Goal: Transaction & Acquisition: Purchase product/service

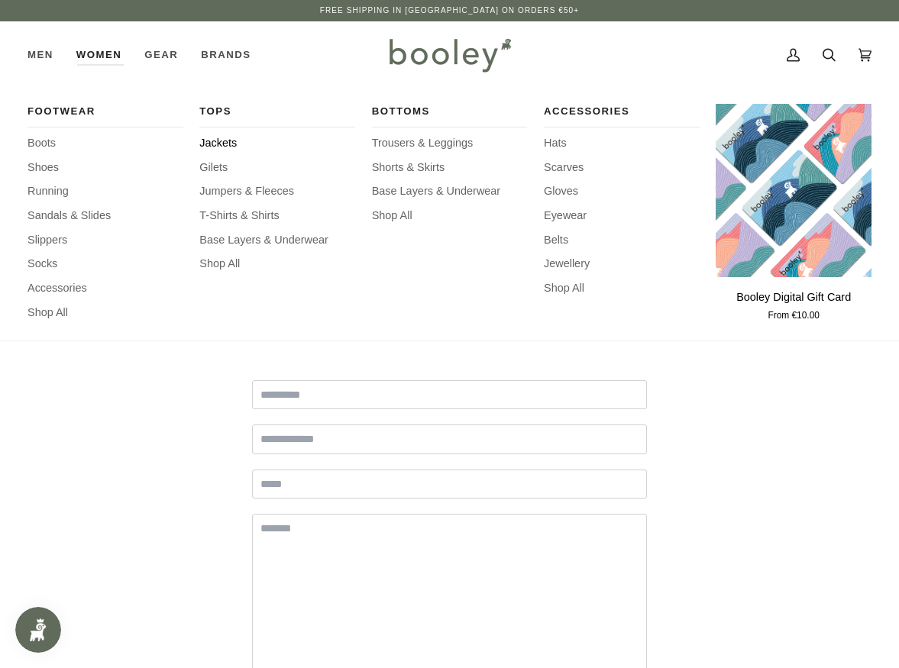
click at [205, 140] on span "Jackets" at bounding box center [277, 143] width 156 height 17
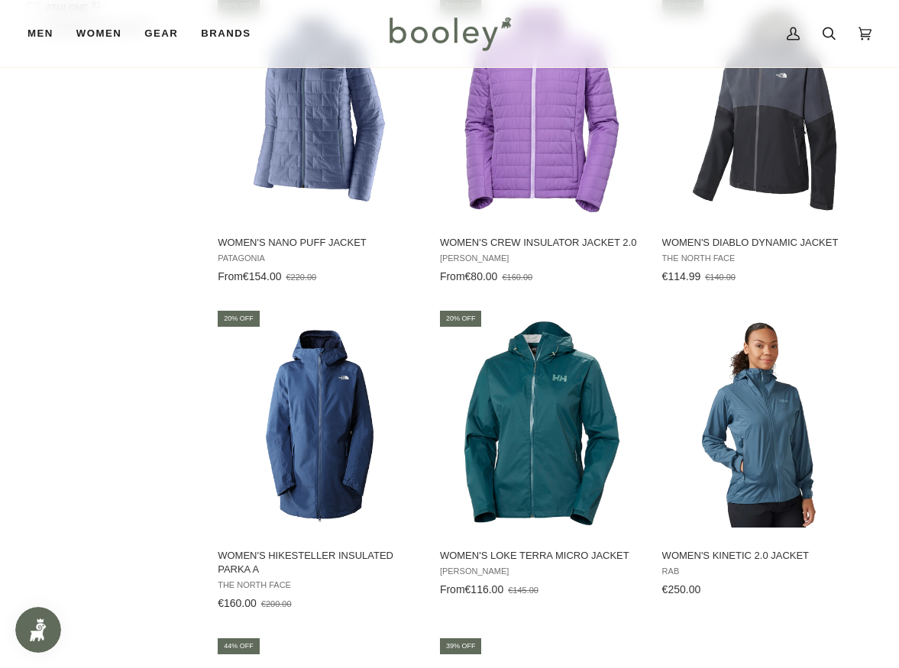
scroll to position [2236, 0]
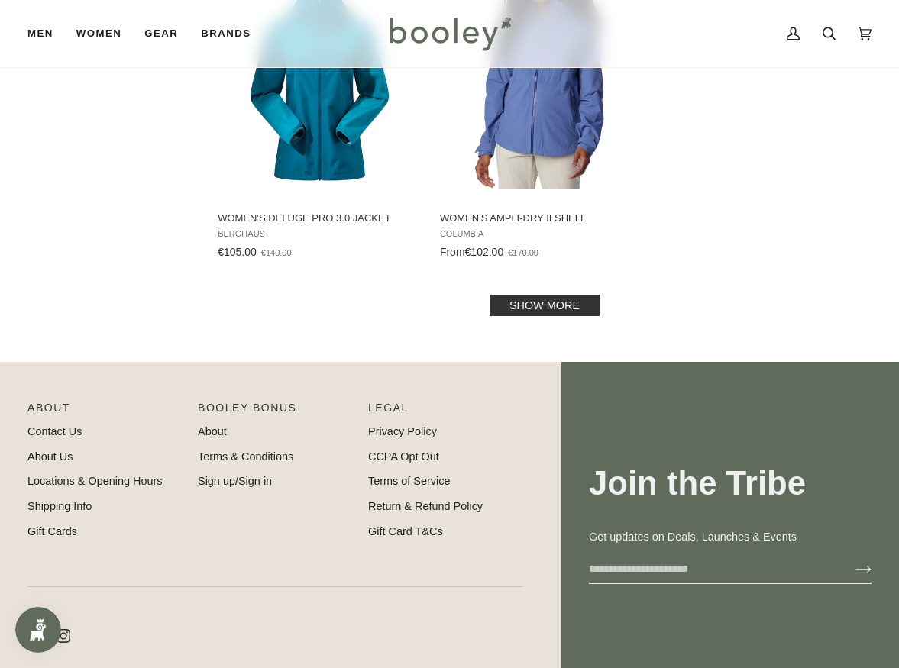
click at [510, 299] on link "Show more" at bounding box center [544, 305] width 110 height 21
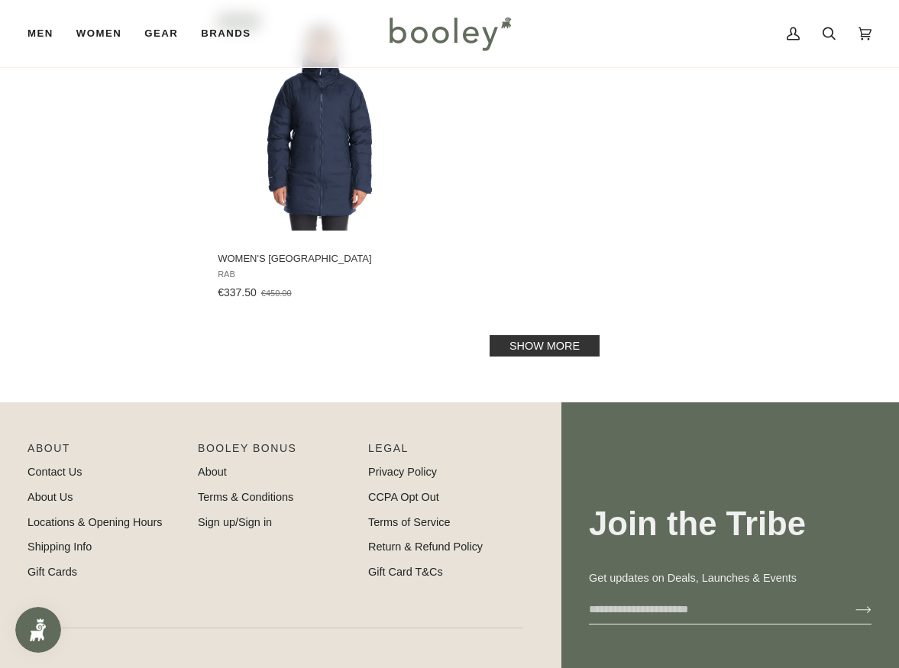
scroll to position [4580, 0]
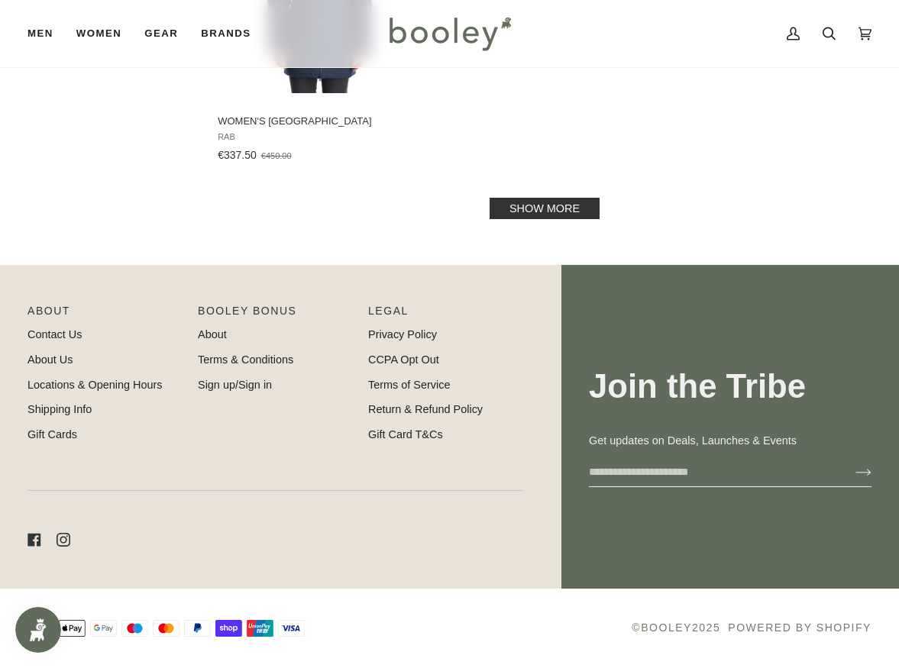
click at [579, 211] on link "Show more" at bounding box center [544, 208] width 110 height 21
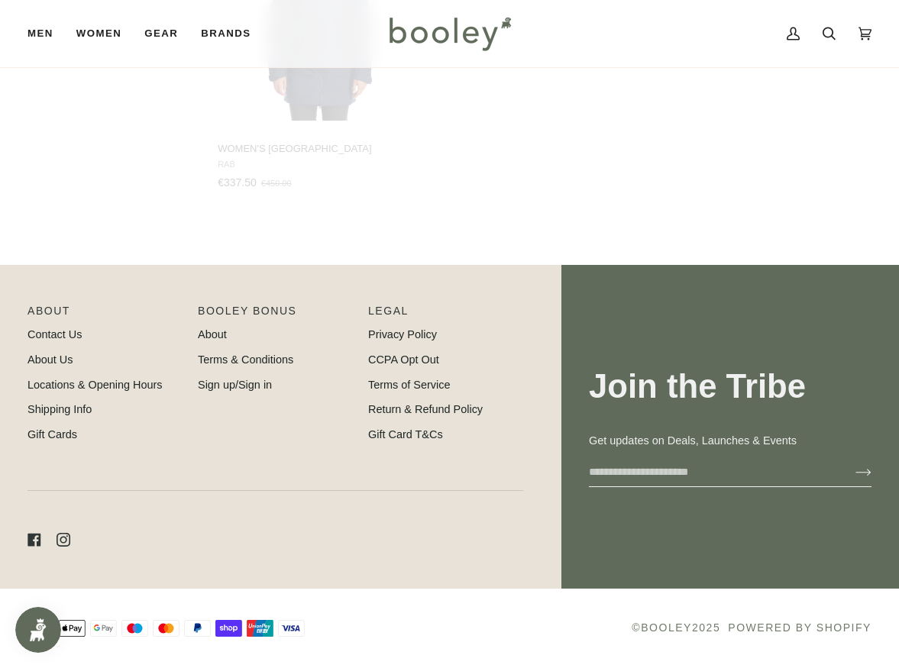
scroll to position [4552, 0]
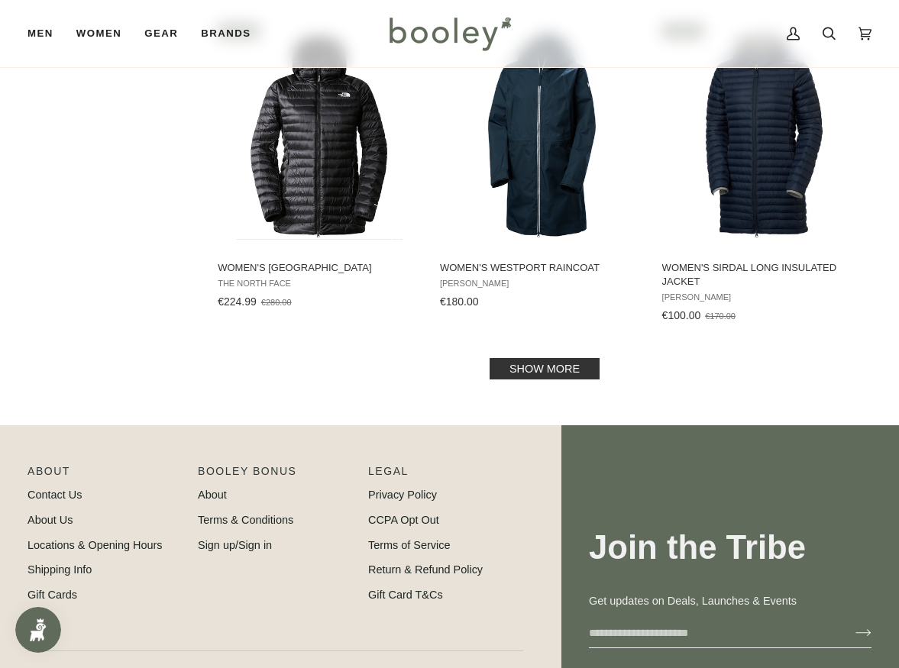
scroll to position [6500, 0]
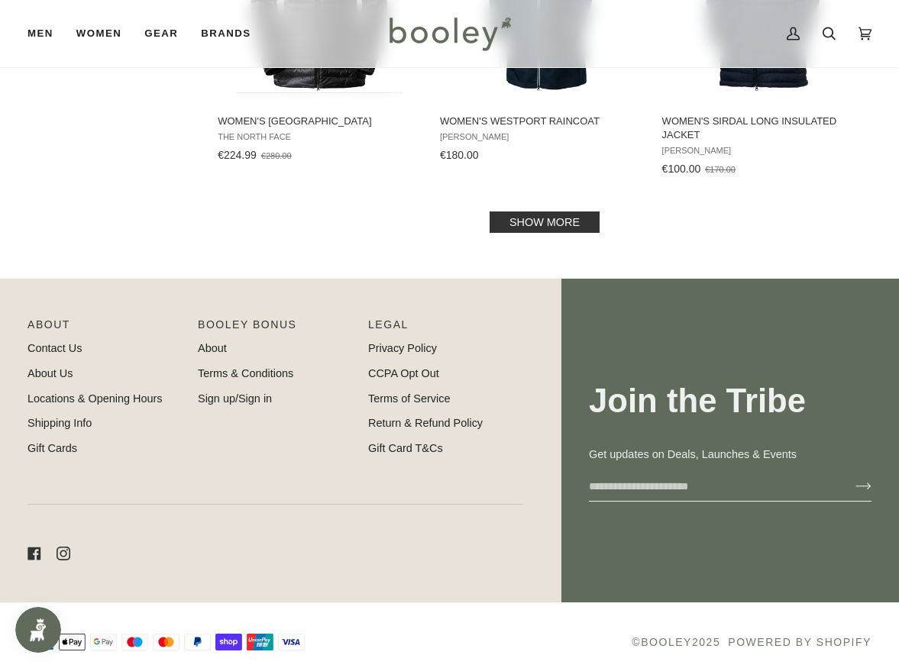
click at [578, 216] on link "Show more" at bounding box center [544, 221] width 110 height 21
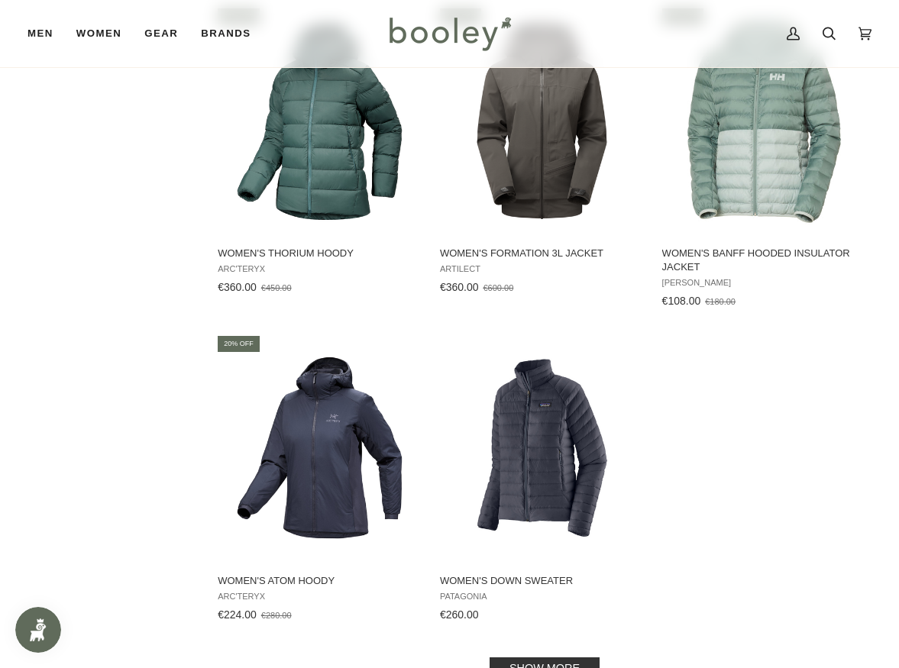
scroll to position [8613, 0]
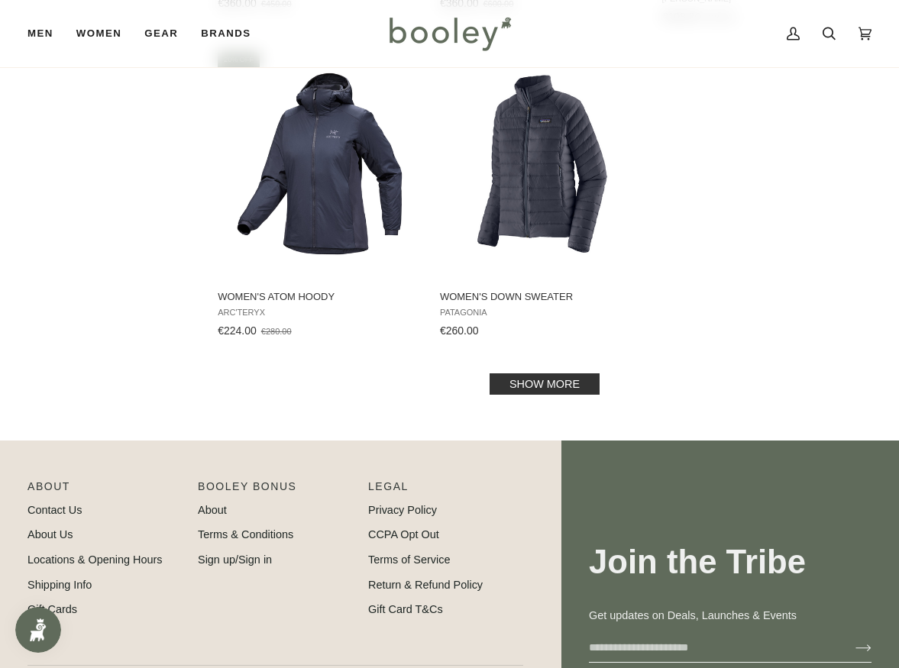
click at [541, 377] on link "Show more" at bounding box center [544, 383] width 110 height 21
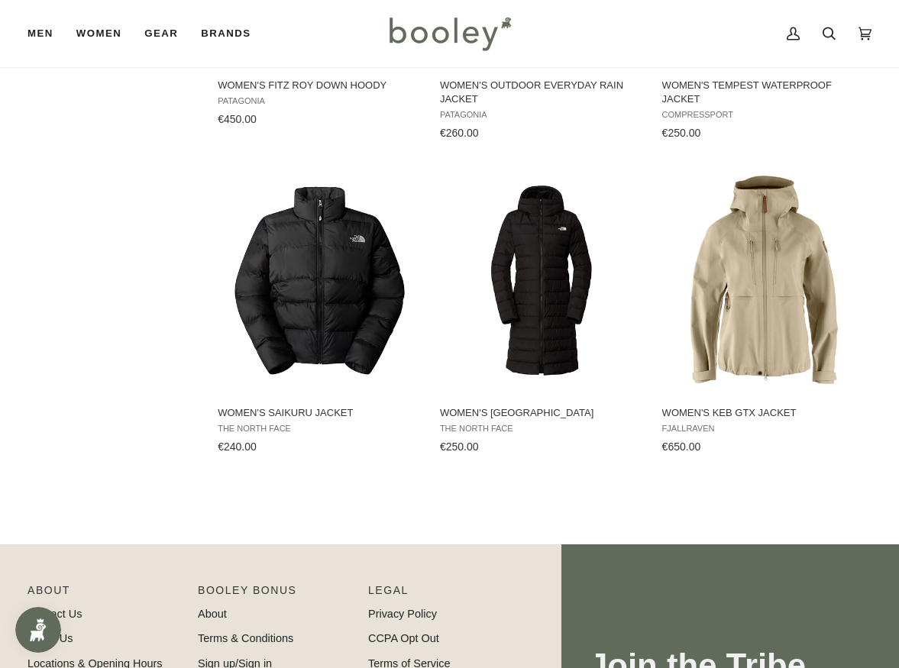
scroll to position [10433, 0]
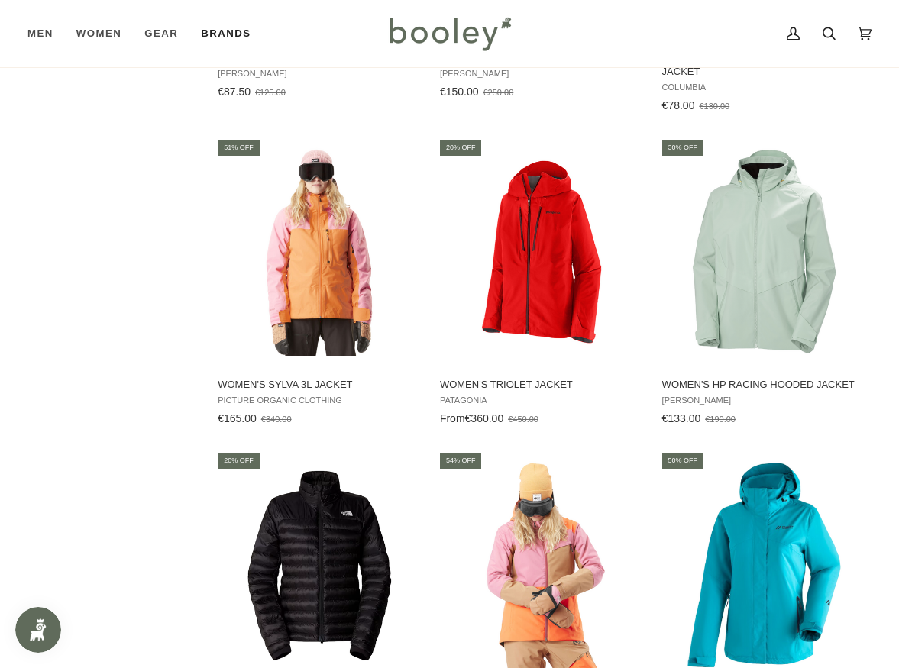
scroll to position [5179, 0]
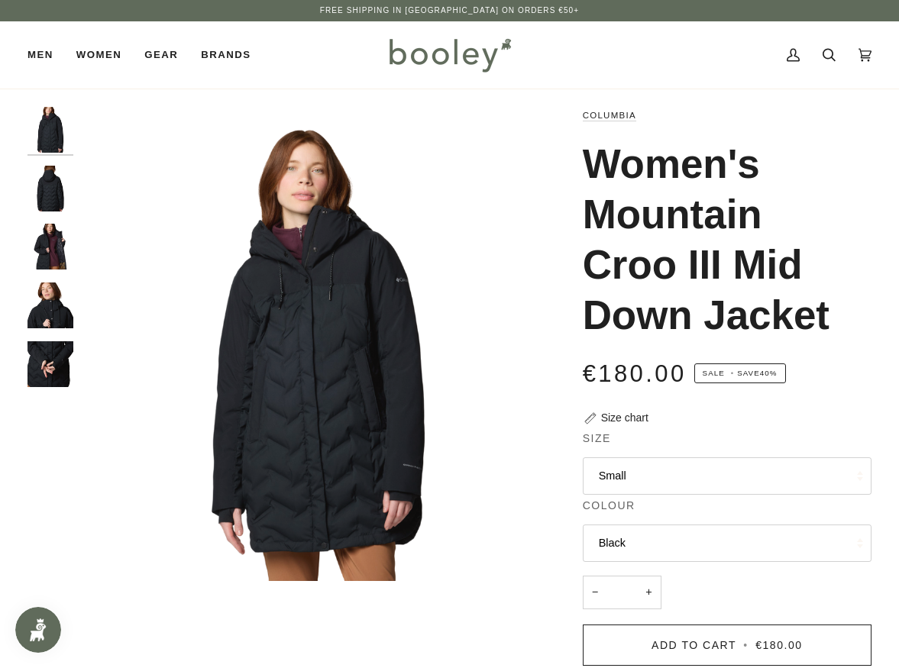
click at [828, 317] on h1 "Women's Mountain Croo III Mid Down Jacket" at bounding box center [721, 240] width 277 height 202
click at [756, 467] on button "Small" at bounding box center [727, 475] width 289 height 37
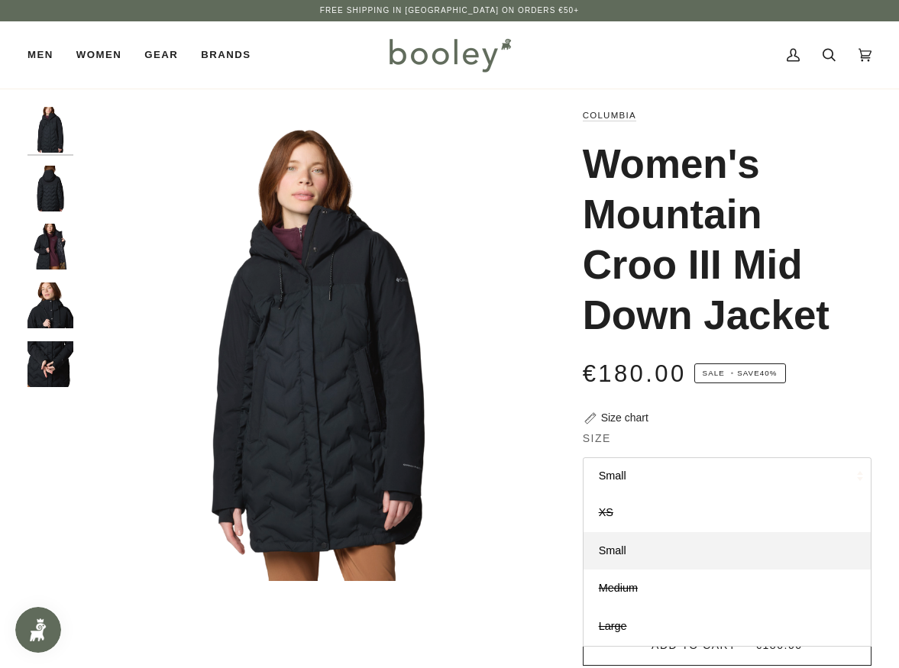
click at [753, 471] on button "Small" at bounding box center [727, 475] width 289 height 37
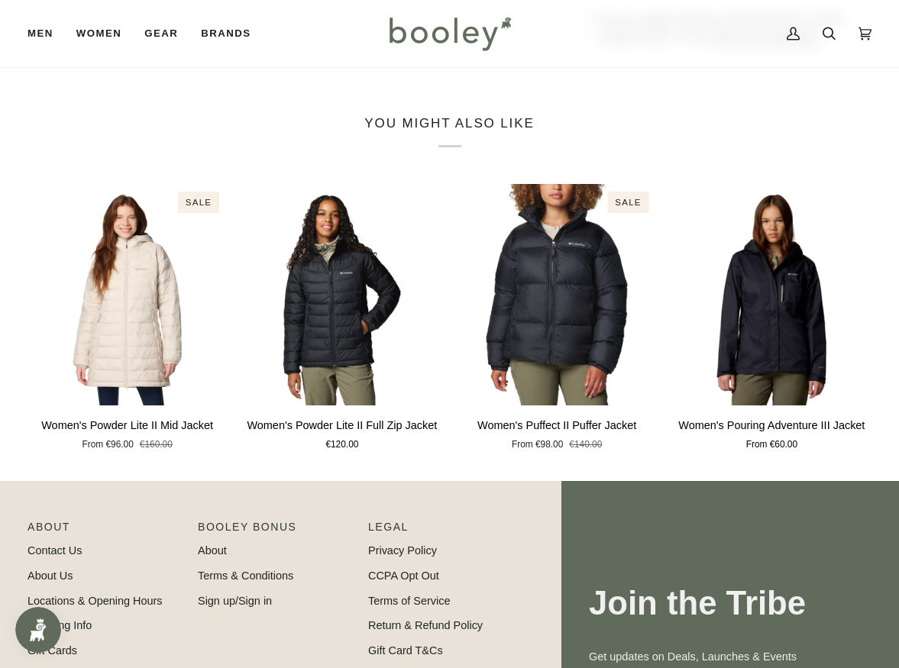
scroll to position [1058, 0]
